Goal: Task Accomplishment & Management: Use online tool/utility

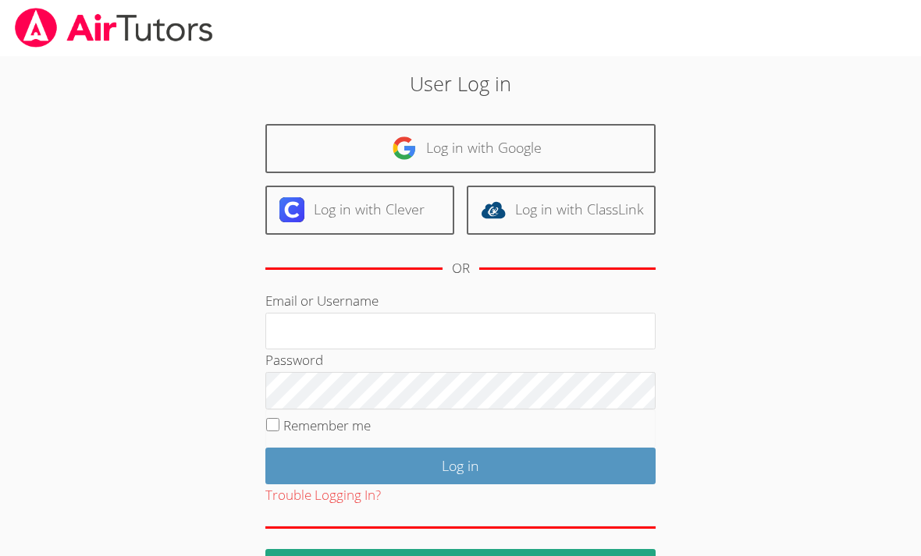
scroll to position [171, 0]
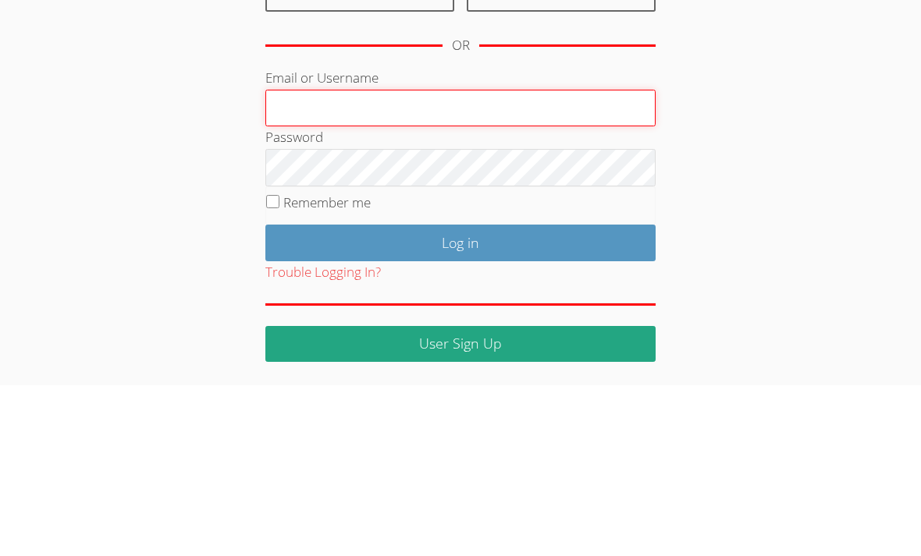
type input "mbilonozhko@bhusd.com"
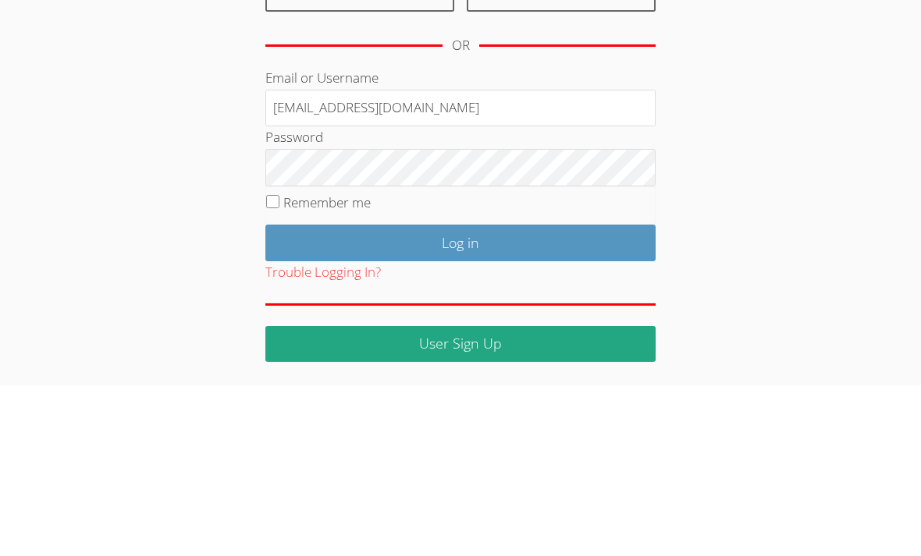
click at [460, 396] on input "Log in" at bounding box center [460, 414] width 390 height 37
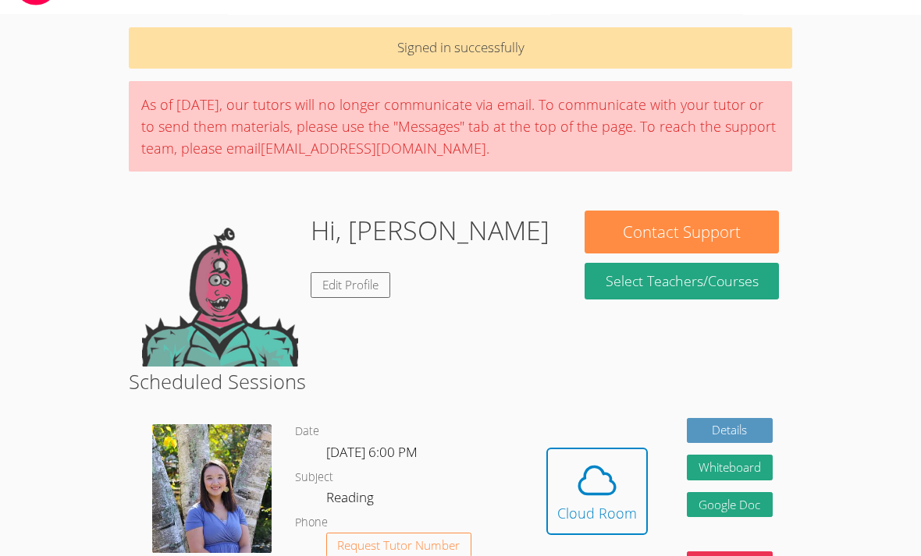
scroll to position [52, 0]
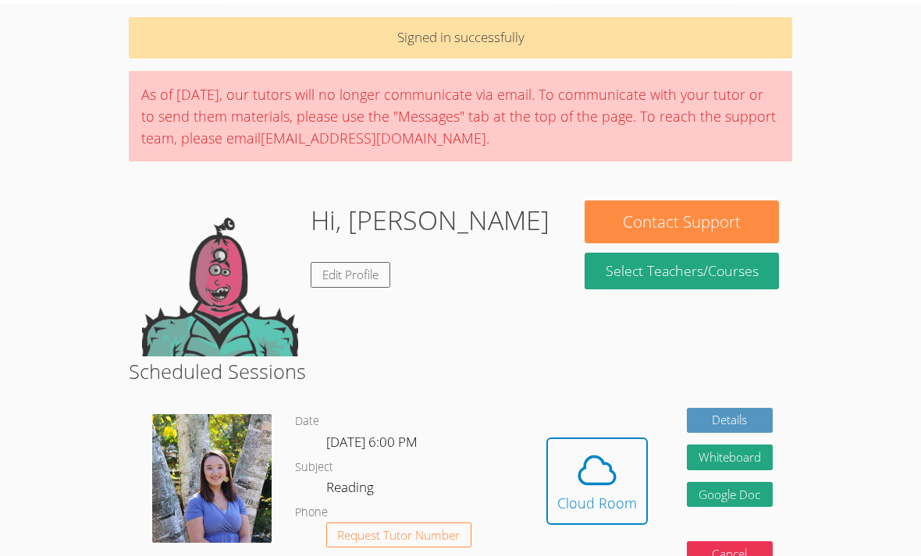
click at [625, 483] on span at bounding box center [597, 471] width 80 height 44
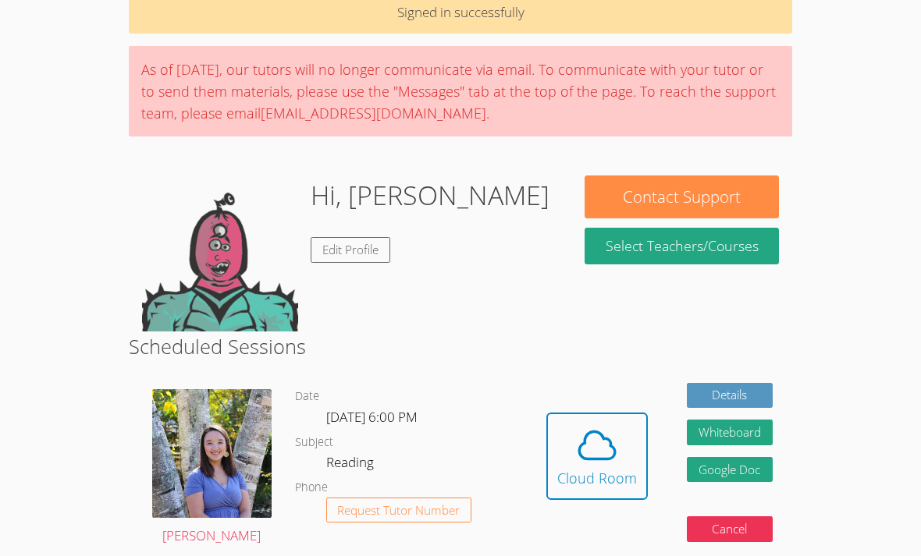
click at [566, 462] on span at bounding box center [597, 446] width 80 height 44
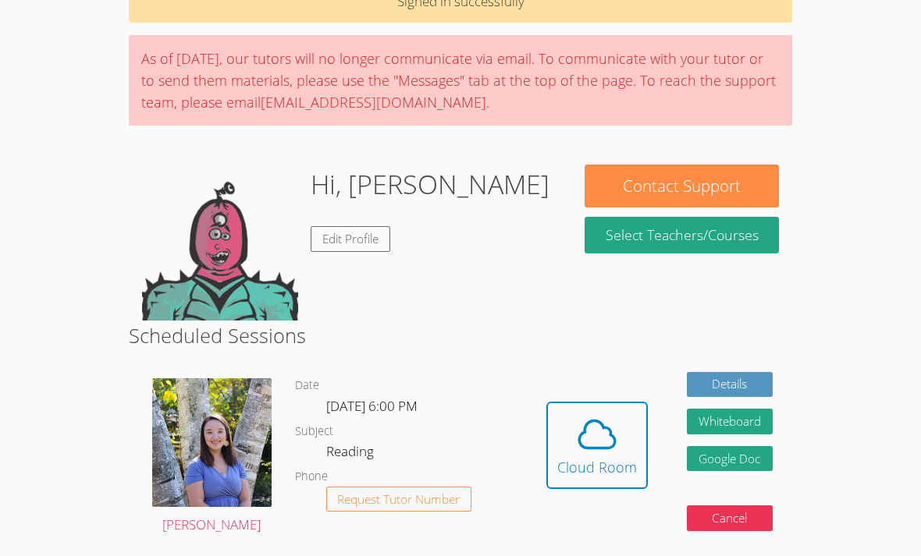
scroll to position [89, 0]
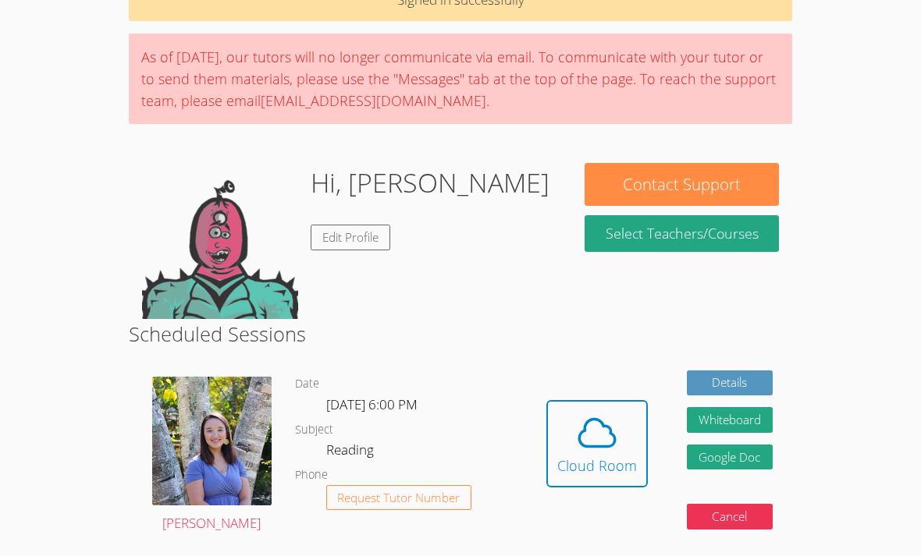
click at [662, 428] on div "Hidden Cloud Room Details Whiteboard Hidden Google Doc Cancel" at bounding box center [659, 456] width 265 height 189
click at [628, 439] on span at bounding box center [597, 434] width 80 height 44
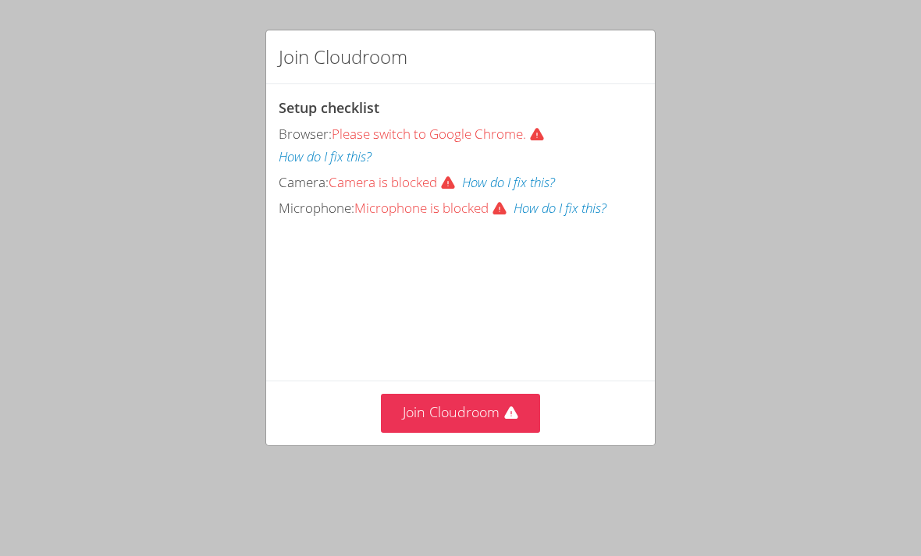
click at [497, 396] on button "Join Cloudroom" at bounding box center [461, 413] width 160 height 38
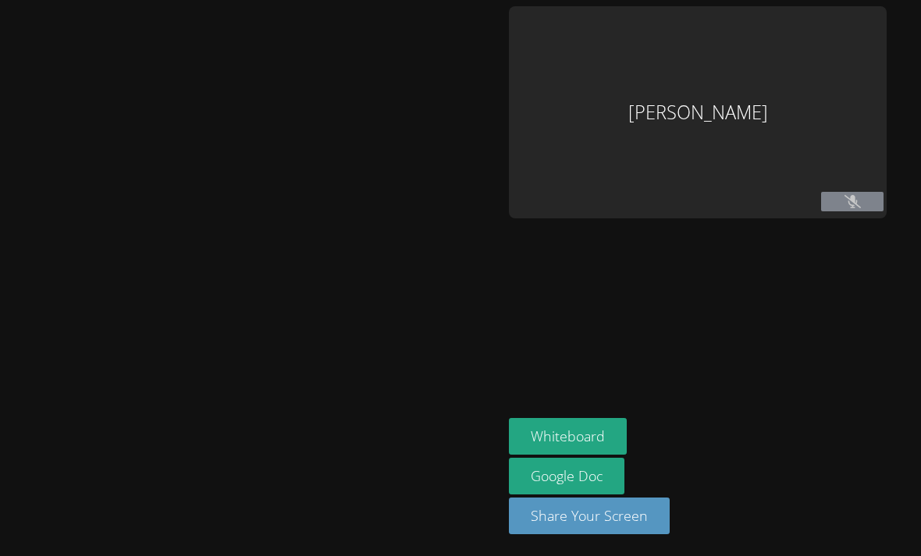
click at [474, 427] on div at bounding box center [251, 278] width 490 height 544
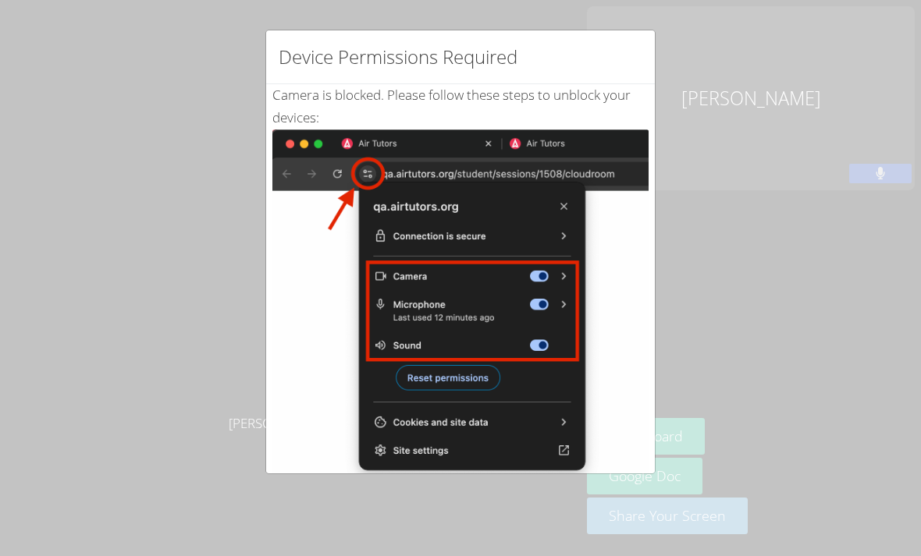
click at [726, 360] on div "Device Permissions Required Camera is blocked . Please follow these steps to un…" at bounding box center [460, 278] width 921 height 556
click at [557, 341] on img at bounding box center [460, 306] width 376 height 353
click at [649, 104] on div "Camera is blocked . Please follow these steps to unblock your devices: Click th…" at bounding box center [460, 378] width 389 height 588
click at [431, 315] on img at bounding box center [460, 306] width 376 height 353
click at [348, 502] on li "Click the Settings Icon circled in the picture" at bounding box center [468, 513] width 360 height 23
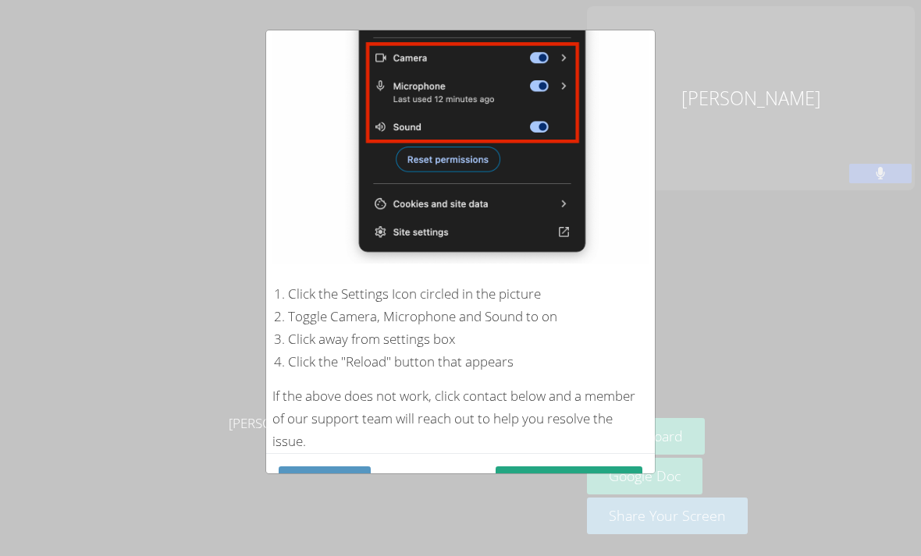
scroll to position [215, 0]
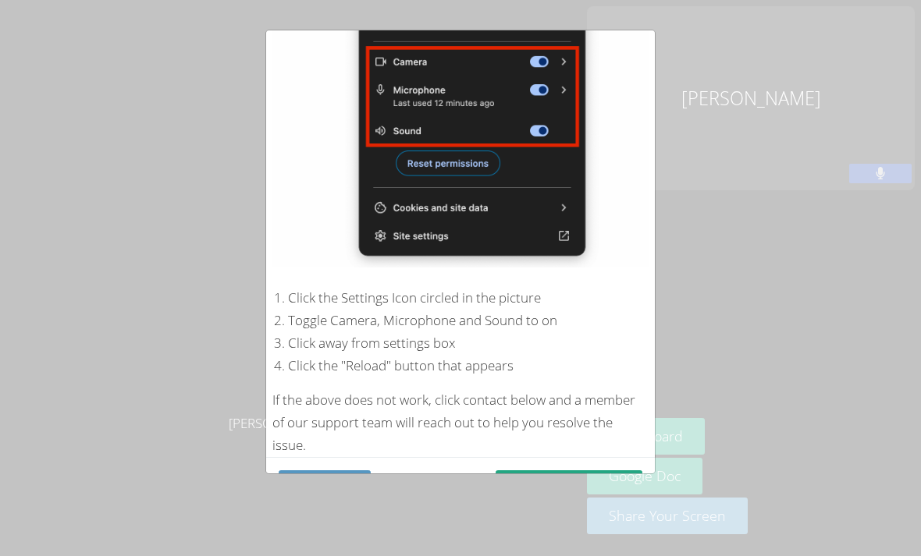
click at [346, 488] on button "Refresh" at bounding box center [325, 489] width 92 height 37
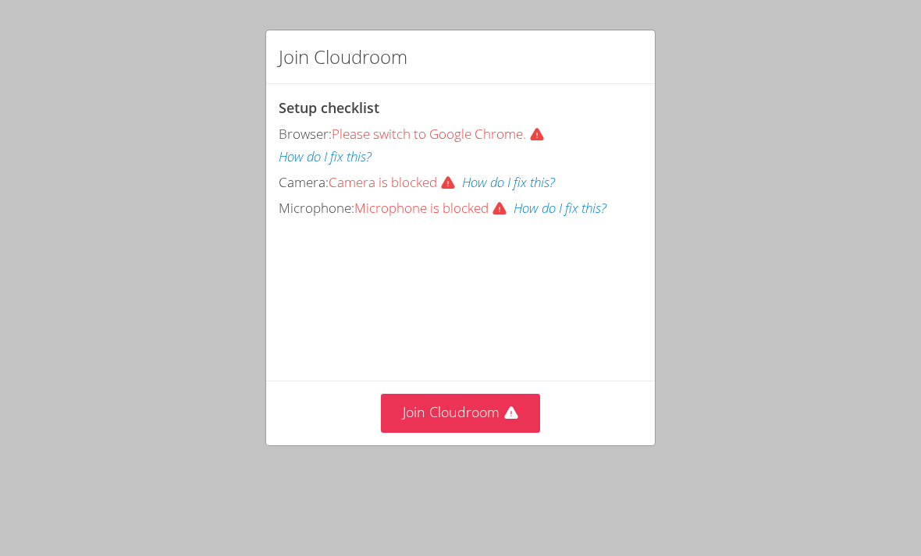
click at [461, 421] on button "Join Cloudroom" at bounding box center [461, 413] width 160 height 38
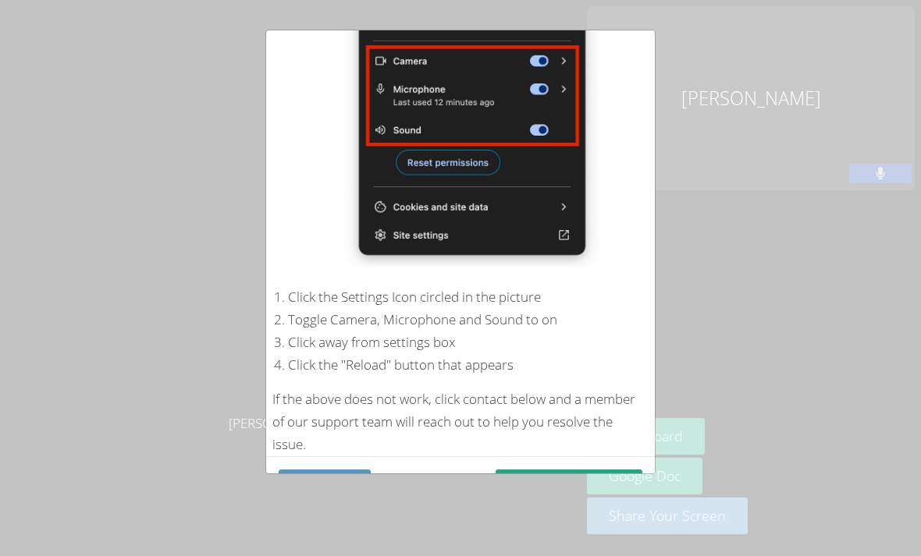
scroll to position [215, 0]
click at [597, 482] on button "Contact Support" at bounding box center [568, 489] width 147 height 37
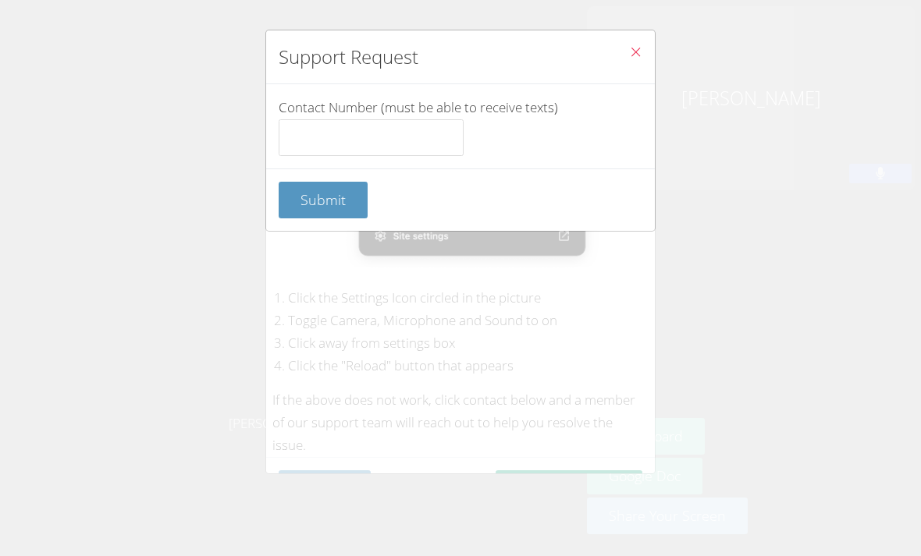
click at [649, 54] on button "Close" at bounding box center [635, 54] width 38 height 48
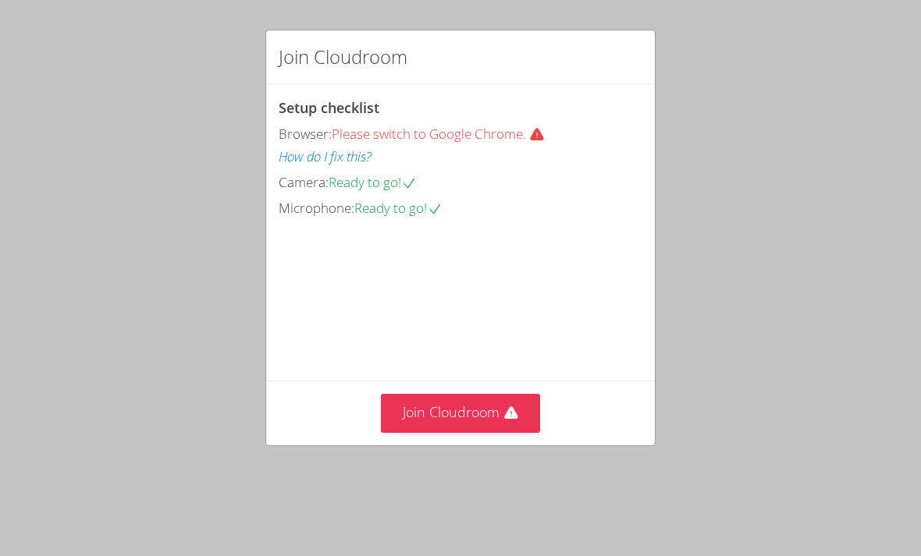
click at [506, 349] on video at bounding box center [396, 290] width 234 height 117
click at [500, 432] on button "Join Cloudroom" at bounding box center [461, 413] width 160 height 38
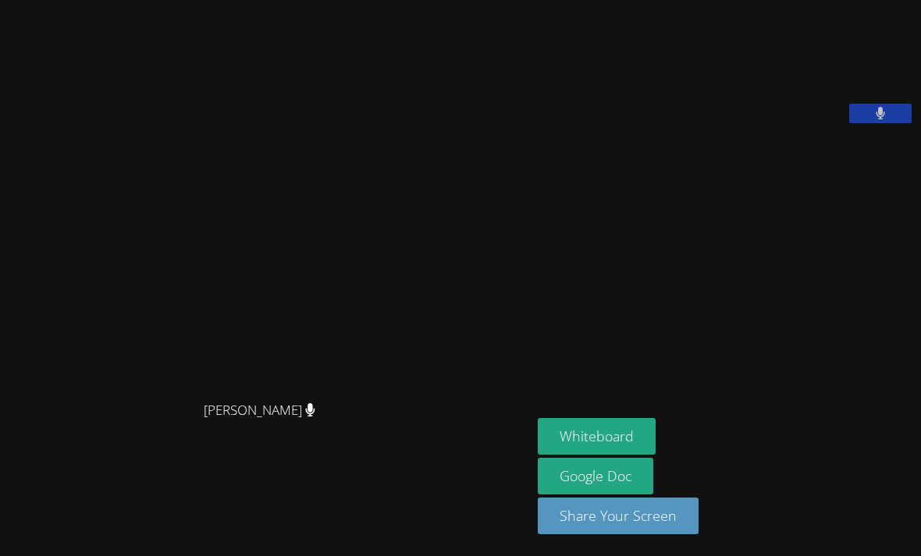
click at [538, 455] on button "Whiteboard" at bounding box center [597, 436] width 118 height 37
